Goal: Communication & Community: Answer question/provide support

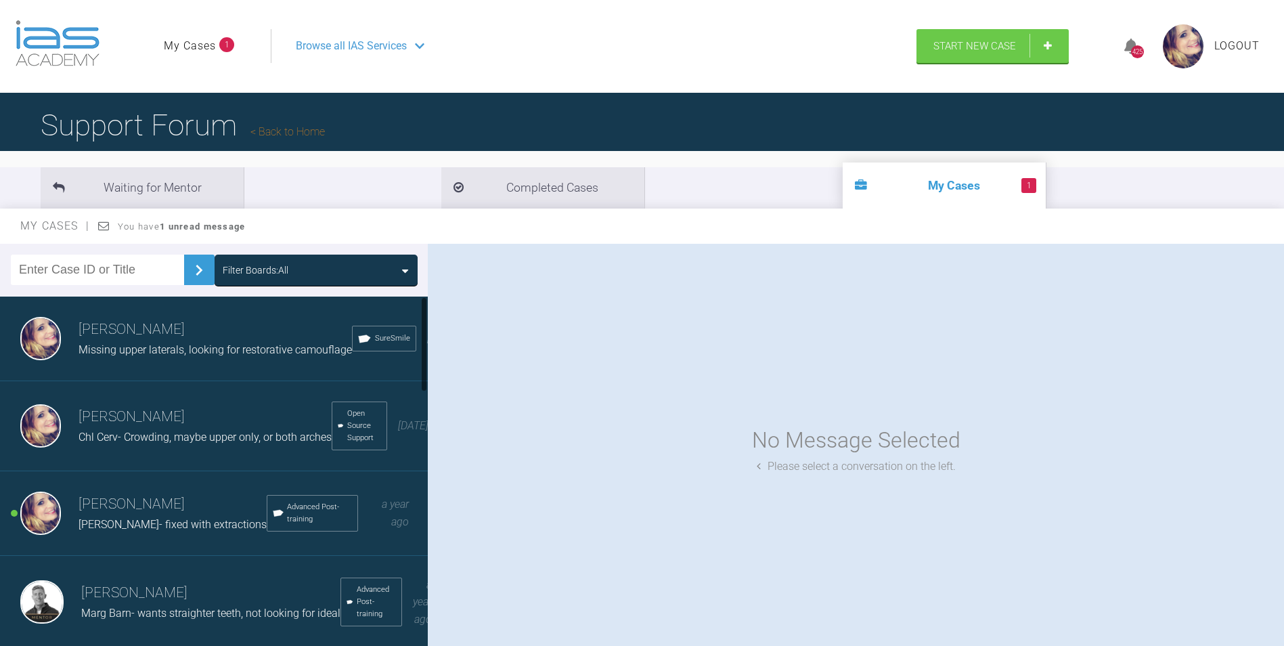
click at [85, 531] on span "[PERSON_NAME]- fixed with extractions" at bounding box center [173, 524] width 188 height 13
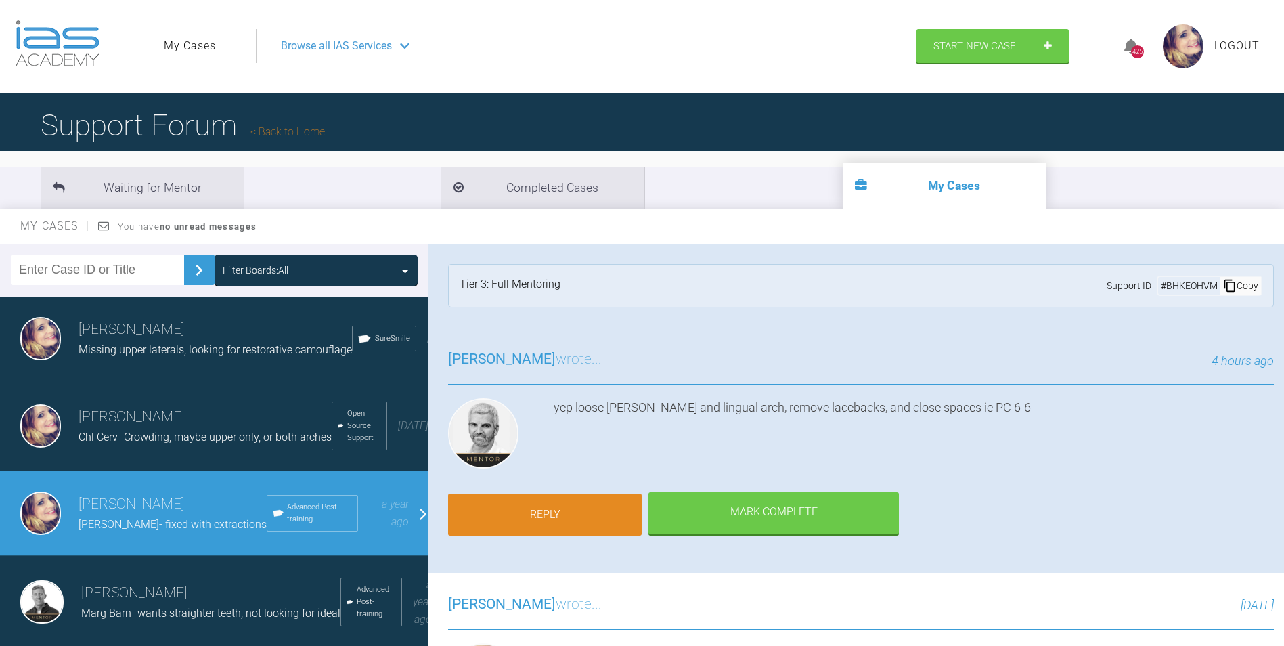
click at [580, 529] on link "Reply" at bounding box center [545, 515] width 194 height 42
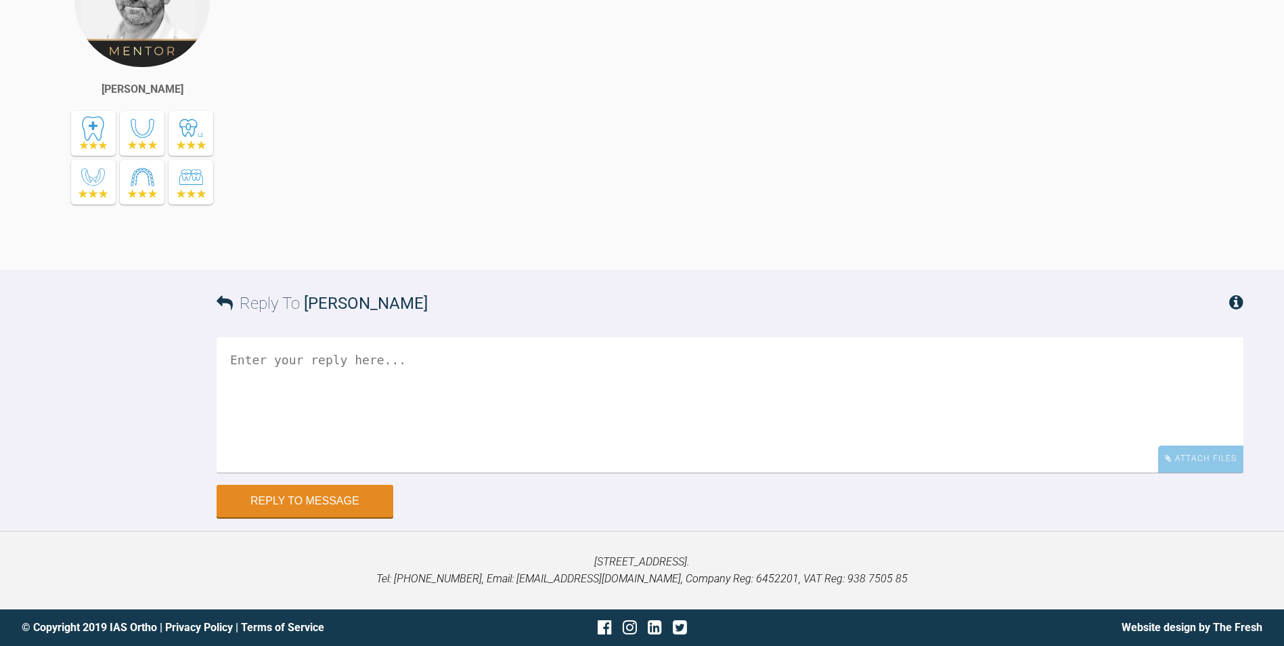
scroll to position [11506, 0]
click at [449, 416] on textarea at bounding box center [730, 403] width 1027 height 135
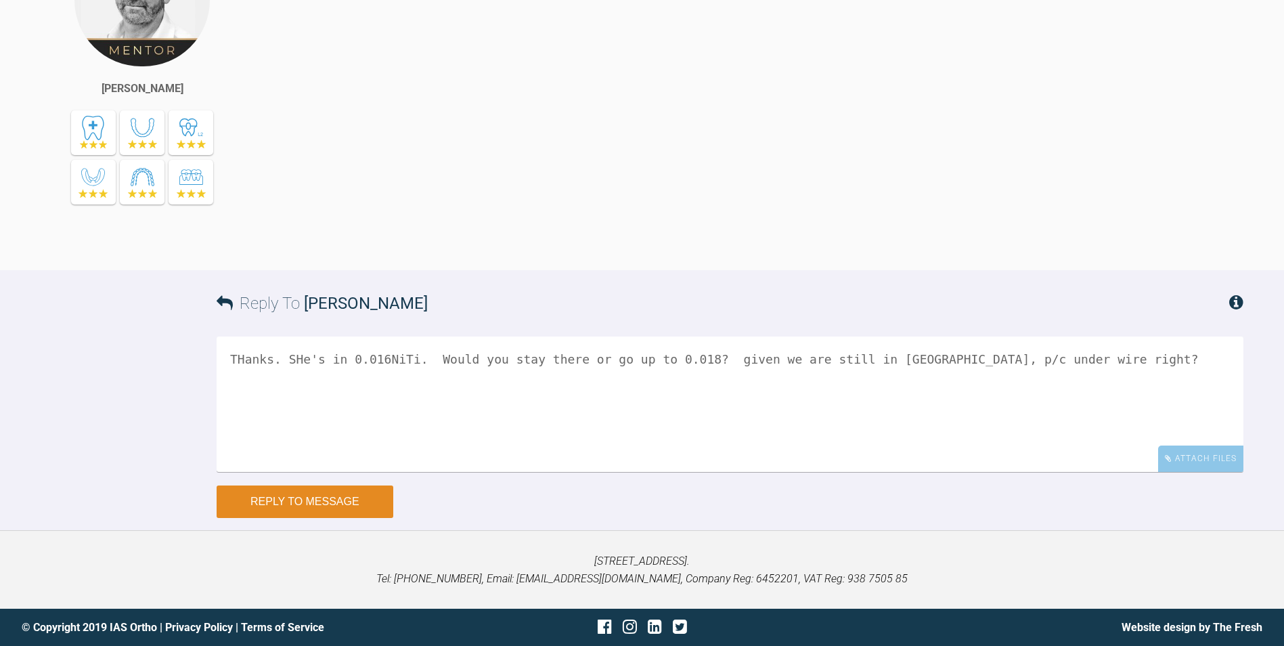
type textarea "THanks. SHe's in 0.016NiTi. Would you stay there or go up to 0.018? given we ar…"
click at [277, 517] on button "Reply to Message" at bounding box center [305, 501] width 177 height 32
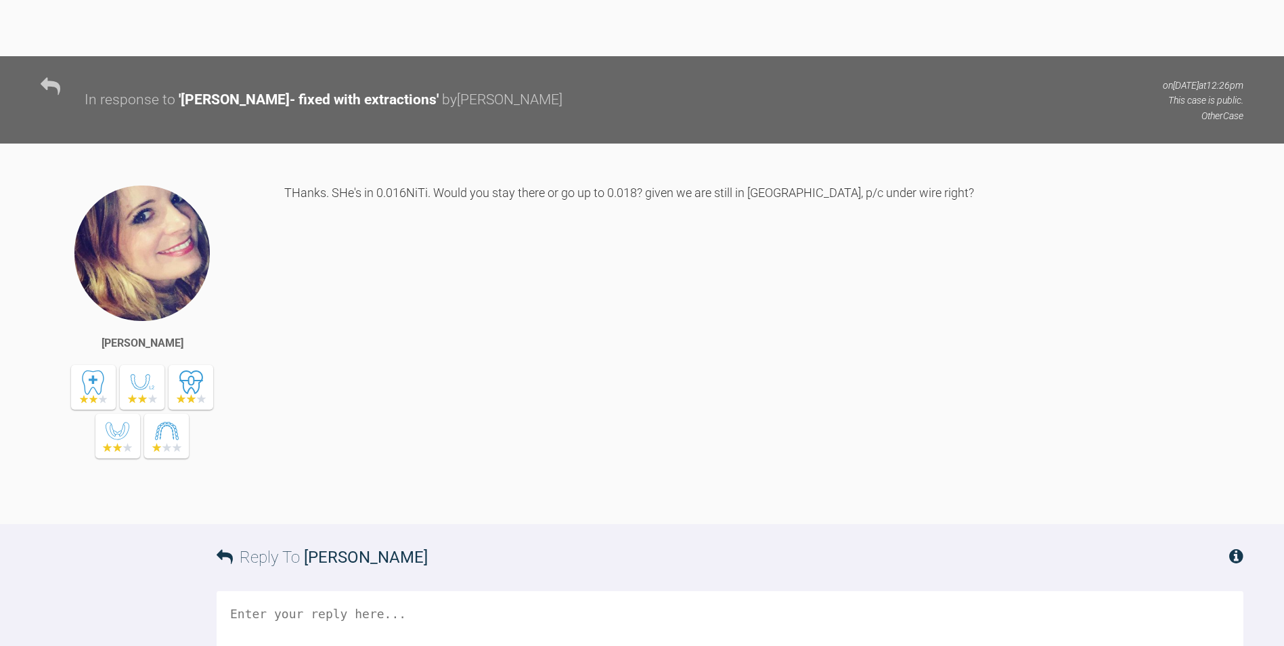
scroll to position [11381, 0]
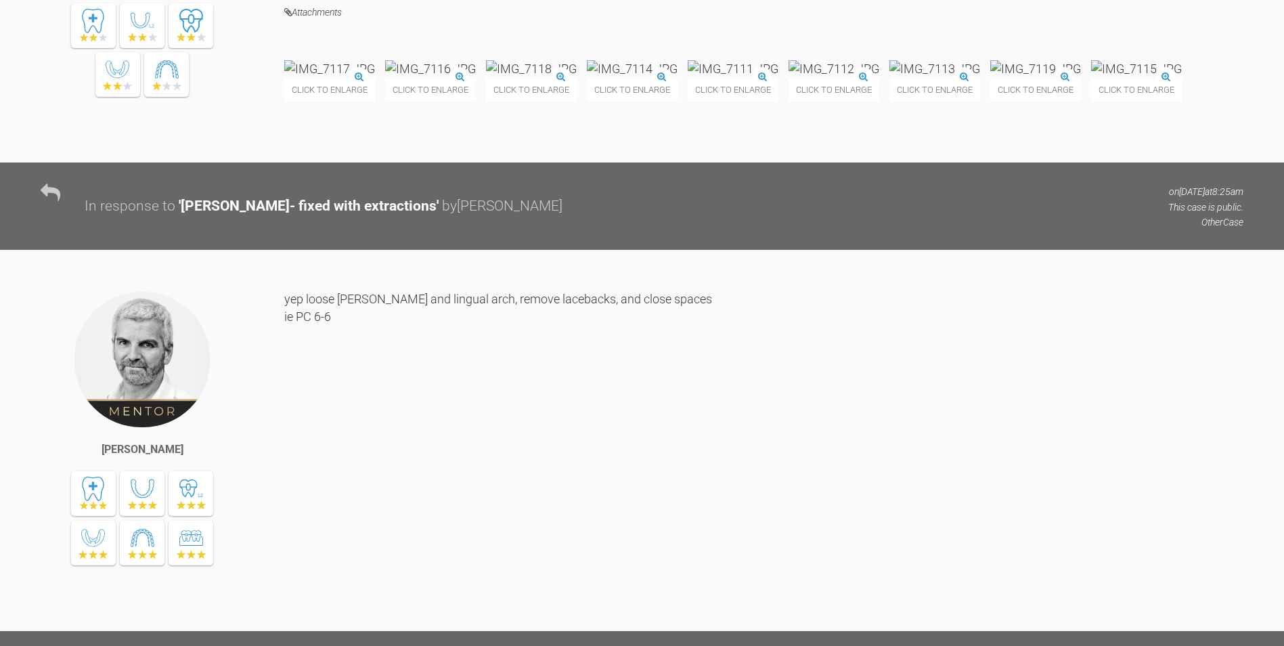
scroll to position [11111, 0]
